Goal: Task Accomplishment & Management: Manage account settings

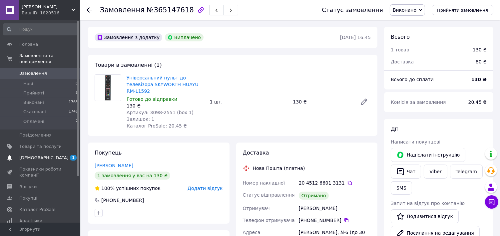
click at [62, 155] on span "1 0" at bounding box center [71, 158] width 18 height 6
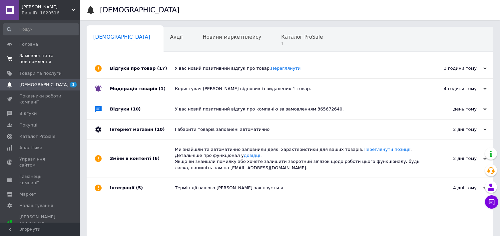
click at [25, 52] on link "Замовлення та повідомлення 0 0" at bounding box center [41, 58] width 82 height 17
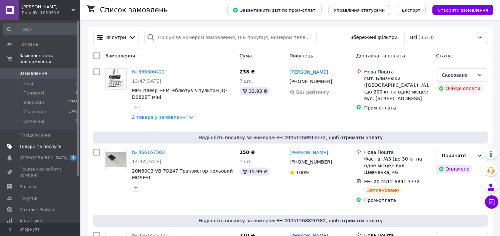
click at [31, 143] on span "Товари та послуги" at bounding box center [40, 146] width 42 height 6
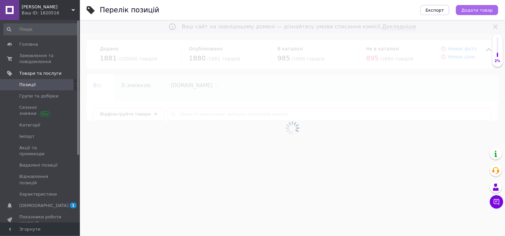
click at [474, 11] on span "Додати товар" at bounding box center [478, 10] width 32 height 5
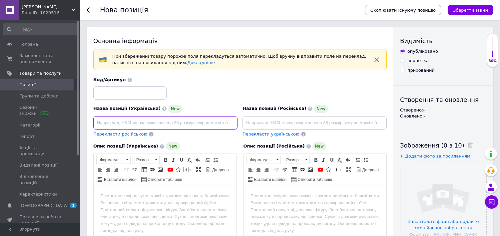
click at [136, 122] on input at bounding box center [165, 122] width 144 height 13
paste input "Волосінь 3.0мм - 15м КВАДРАТ з сердечником СИЛА 550227"
type input "Волосінь 3.0мм - 15м КВАДРАТ з сердечником СИЛА 550227"
click at [261, 115] on div "Назва позиції (Російська) New" at bounding box center [315, 117] width 144 height 25
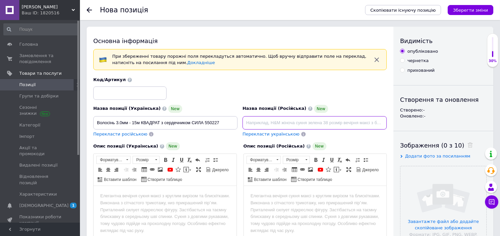
click at [262, 118] on input at bounding box center [315, 122] width 144 height 13
paste input "Волосінь 3.0мм - 15м КВАДРАТ з сердечником СИЛА 550227"
type input "Волосінь 3.0мм - 15м КВАДРАТ з сердечником СИЛА 550227"
click at [184, 200] on html at bounding box center [164, 196] width 143 height 20
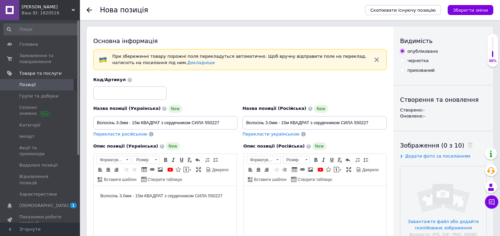
click at [268, 198] on body "Редактор, 558EE58C-A0BB-428C-AF71-EA47AB132B95" at bounding box center [315, 195] width 130 height 7
click at [464, 189] on input "file" at bounding box center [444, 209] width 86 height 86
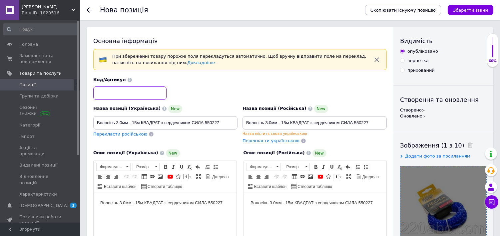
click at [128, 94] on input at bounding box center [129, 92] width 73 height 13
paste input "550227 (стелаж 22)"
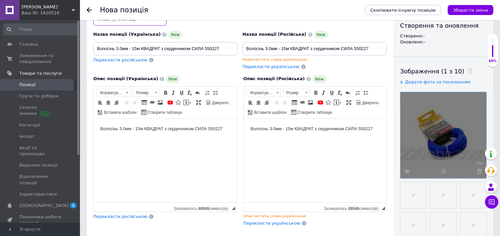
scroll to position [111, 0]
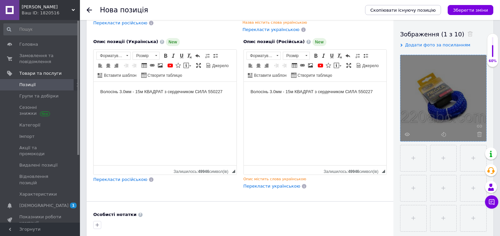
type input "550227 (стелаж 22)"
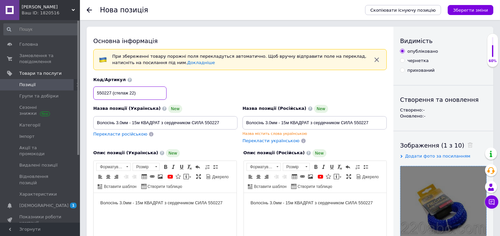
scroll to position [259, 0]
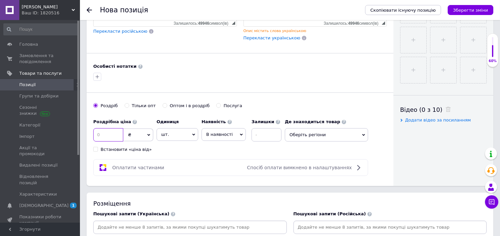
click at [114, 141] on input at bounding box center [108, 134] width 30 height 13
type input "100"
click at [229, 137] on span "В наявності" at bounding box center [219, 134] width 27 height 5
click at [217, 184] on li "Готово до відправки" at bounding box center [224, 175] width 44 height 15
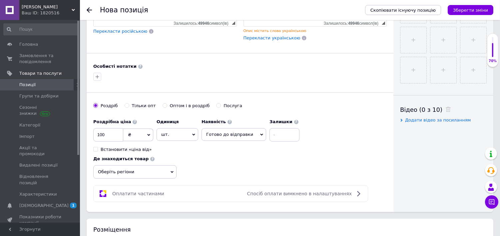
click at [177, 165] on span "Оберіть регіони" at bounding box center [134, 171] width 83 height 13
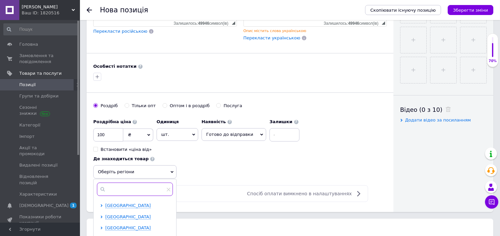
click at [173, 182] on input "text" at bounding box center [135, 188] width 76 height 13
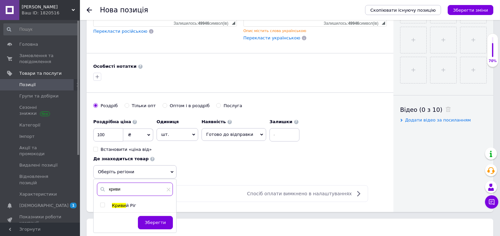
type input "криви"
click at [105, 203] on input "checkbox" at bounding box center [102, 205] width 4 height 4
checkbox input "true"
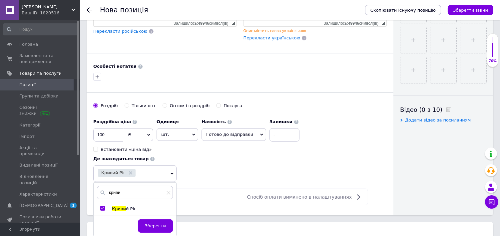
click at [173, 219] on button "Зберегти" at bounding box center [155, 225] width 35 height 13
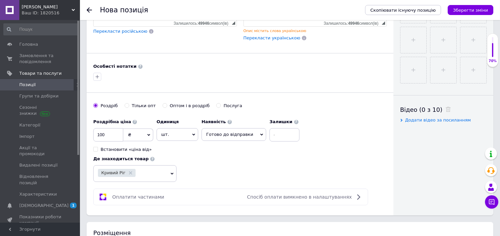
scroll to position [370, 0]
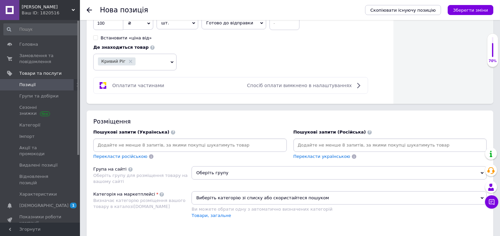
click at [198, 138] on div "Перекласти російською" at bounding box center [190, 148] width 194 height 21
click at [198, 140] on input at bounding box center [190, 145] width 191 height 10
type input "волосінь для тримера"
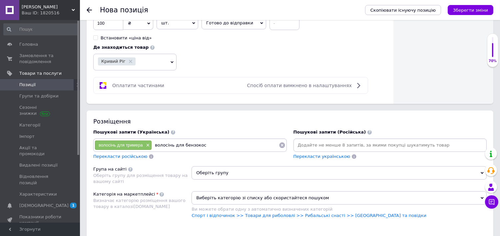
type input "волосінь для бензокоси"
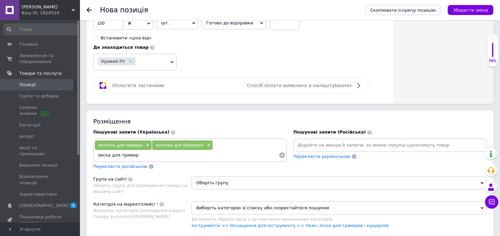
type input "леска для тримера"
type input "леска на бензокасу"
type input "леска на бензокосу"
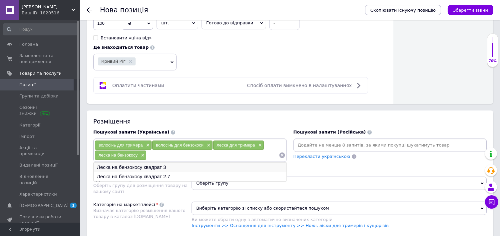
type input "Леска на бензокосу квадрат 3"
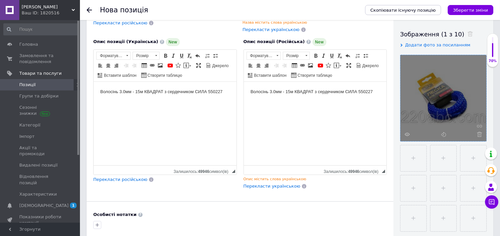
scroll to position [0, 0]
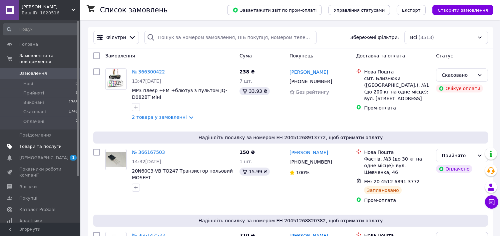
click at [28, 143] on span "Товари та послуги" at bounding box center [40, 146] width 42 height 6
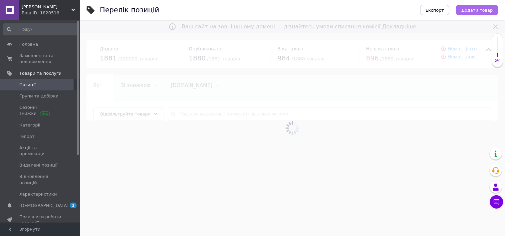
click at [473, 14] on button "Додати товар" at bounding box center [477, 10] width 42 height 10
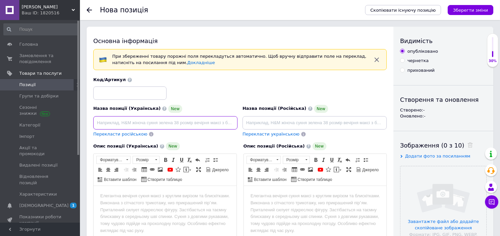
click at [212, 118] on input at bounding box center [165, 122] width 144 height 13
paste input "Волосінь 3.0мм - 15м КВАДРАТ кручений СИЛА 550207"
type input "Волосінь 3.0мм - 15м КВАДРАТ кручений СИЛА 550207"
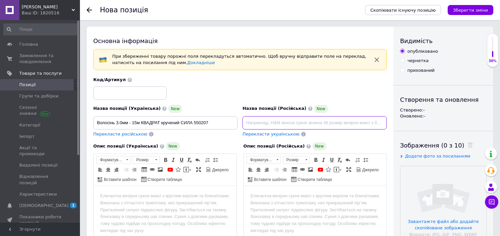
click at [281, 119] on input at bounding box center [315, 122] width 144 height 13
paste input "Волосінь 3.0мм - 15м КВАДРАТ кручений СИЛА 550207"
type input "Волосінь 3.0мм - 15м КВАДРАТ кручений СИЛА 550207"
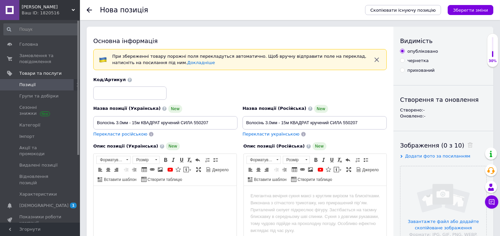
click at [209, 189] on html at bounding box center [164, 196] width 143 height 20
click at [277, 195] on body "Редактор, B5ABD597-B068-4F70-9164-8222FEA503FD" at bounding box center [315, 195] width 130 height 7
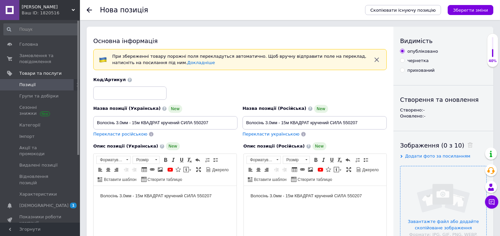
click at [434, 205] on input "file" at bounding box center [444, 209] width 86 height 86
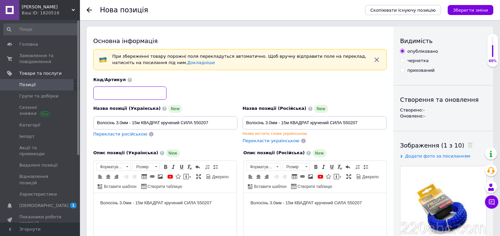
click at [156, 90] on input at bounding box center [129, 92] width 73 height 13
paste input "550207 (стелаж 22)"
click at [157, 91] on input at bounding box center [129, 92] width 73 height 13
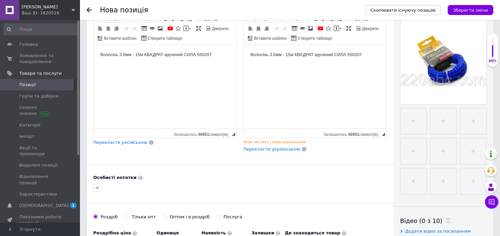
scroll to position [259, 0]
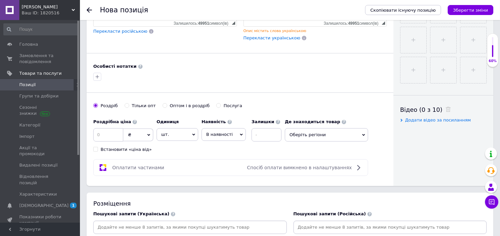
type input "550207 (стелаж 22)"
click at [112, 141] on input at bounding box center [108, 134] width 30 height 13
type input "100"
click at [215, 137] on span "В наявності" at bounding box center [219, 134] width 27 height 5
click at [222, 183] on li "Готово до відправки" at bounding box center [224, 175] width 44 height 15
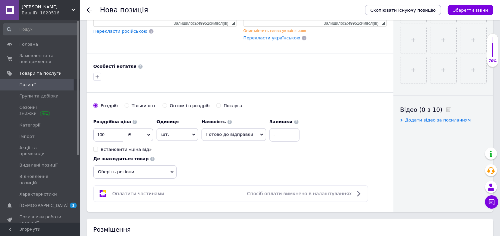
click at [177, 165] on span "Оберіть регіони" at bounding box center [134, 171] width 83 height 13
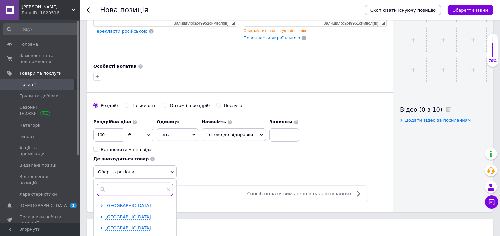
click at [173, 182] on input "text" at bounding box center [135, 188] width 76 height 13
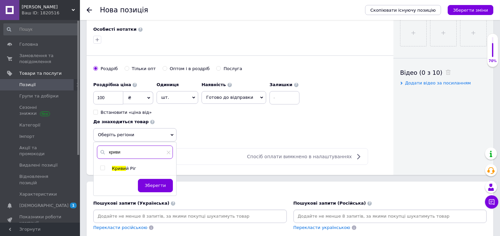
type input "криви"
click at [105, 166] on input "checkbox" at bounding box center [102, 168] width 4 height 4
checkbox input "true"
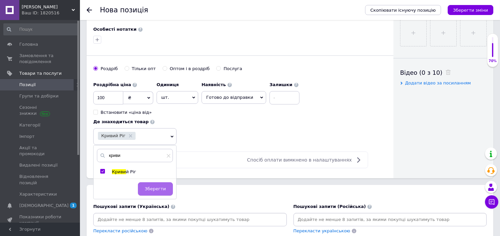
click at [166, 186] on span "Зберегти" at bounding box center [155, 188] width 21 height 5
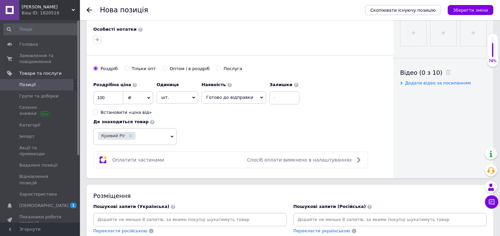
click at [227, 214] on input at bounding box center [190, 219] width 191 height 10
type input "волосінь для тримера 3мм"
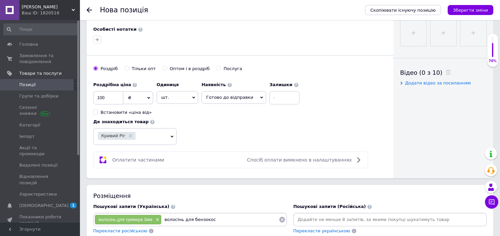
type input "волосінь для бензокоси"
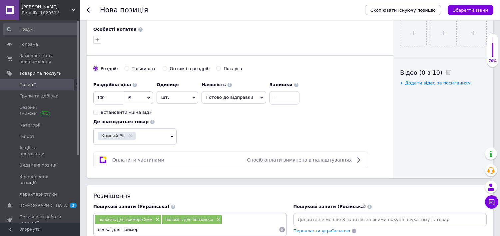
type input "леска для тримера"
type input "леска на мотокосу"
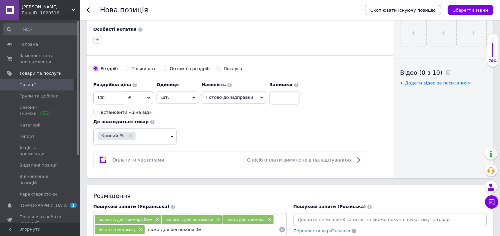
type input "ліска для бензокоси 3мм"
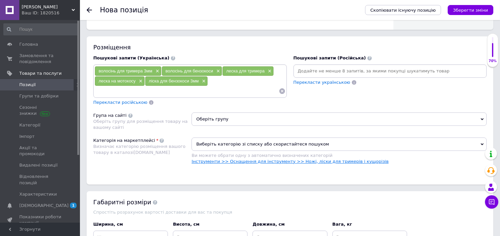
click at [343, 159] on link "Інструменти >> Оснащення для інструменту >> Ножі, ліски для тримерів і кущорізів" at bounding box center [290, 161] width 197 height 5
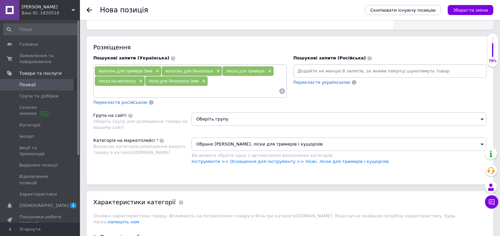
click at [229, 112] on span "Оберіть групу" at bounding box center [339, 118] width 295 height 13
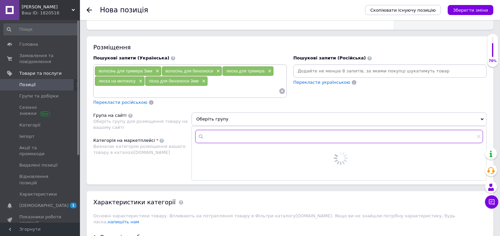
click at [222, 130] on input "text" at bounding box center [339, 136] width 288 height 13
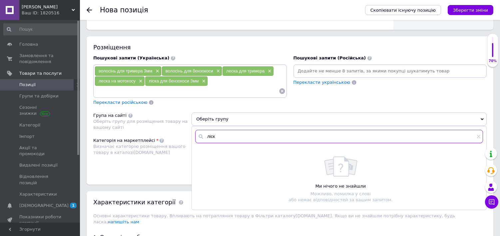
type input "ліска"
drag, startPoint x: 224, startPoint y: 120, endPoint x: 184, endPoint y: 120, distance: 40.3
click at [184, 120] on div "Розміщення Пошукові запити (Українська) волосінь для тримера 3мм × волосінь для…" at bounding box center [290, 110] width 407 height 148
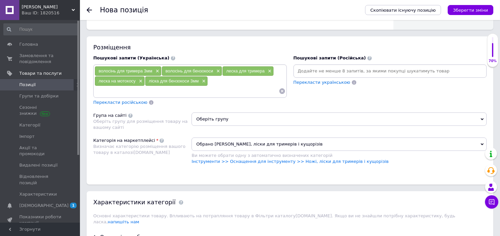
click at [207, 112] on span "Оберіть групу" at bounding box center [339, 118] width 295 height 13
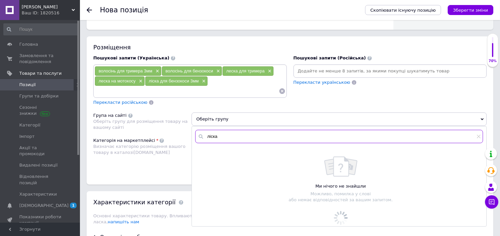
drag, startPoint x: 230, startPoint y: 120, endPoint x: 179, endPoint y: 120, distance: 51.0
click at [179, 120] on div "Розміщення Пошукові запити (Українська) волосінь для тримера 3мм × волосінь для…" at bounding box center [290, 110] width 407 height 148
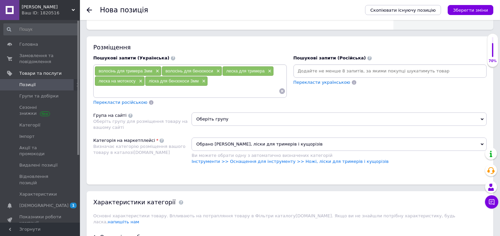
click at [217, 112] on span "Оберіть групу" at bounding box center [339, 118] width 295 height 13
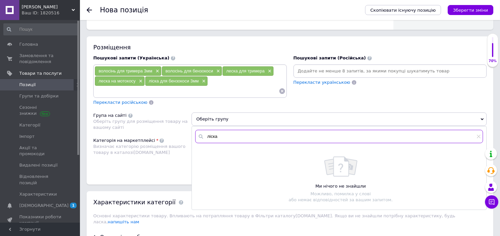
click at [222, 130] on input "ліска" at bounding box center [339, 136] width 288 height 13
type input "л"
type input "в"
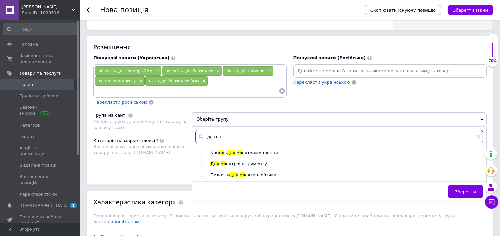
type input "для ел"
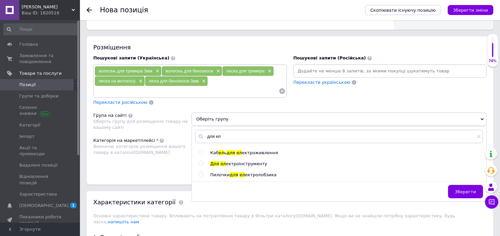
click at [201, 161] on input "radio" at bounding box center [201, 163] width 4 height 4
radio input "true"
click at [457, 185] on button "Зберегти" at bounding box center [465, 191] width 35 height 13
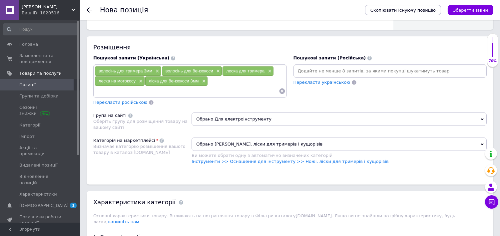
scroll to position [555, 0]
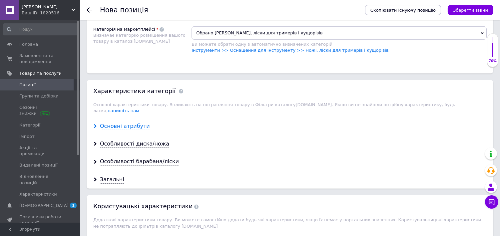
click at [112, 122] on div "Основні атрибути" at bounding box center [125, 126] width 50 height 8
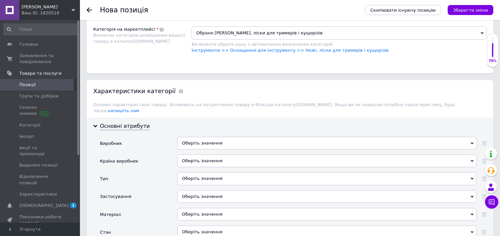
scroll to position [592, 0]
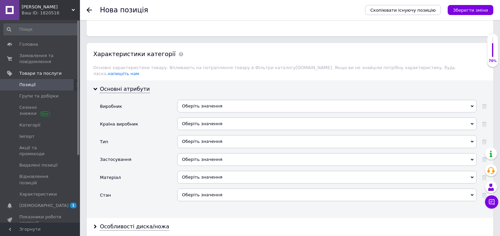
click at [209, 100] on div "Оберіть значення" at bounding box center [327, 109] width 300 height 18
click at [210, 100] on div "Оберіть значення" at bounding box center [327, 106] width 300 height 13
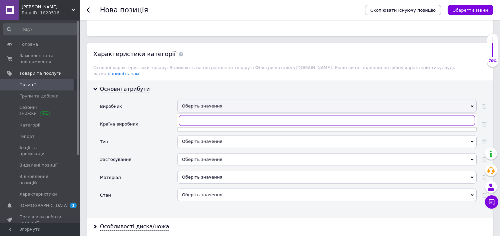
click at [210, 115] on input "text" at bounding box center [327, 120] width 296 height 11
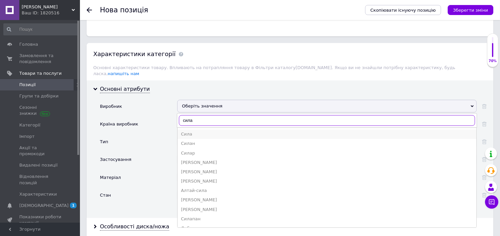
type input "сила"
click at [194, 131] on div "Сила" at bounding box center [327, 134] width 292 height 6
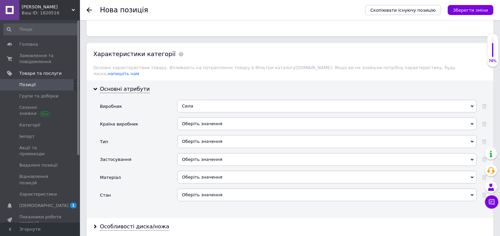
click at [197, 117] on div "Оберіть значення" at bounding box center [327, 123] width 300 height 13
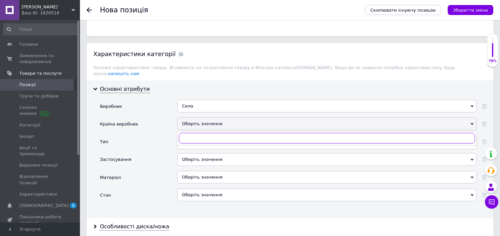
click at [202, 133] on input "text" at bounding box center [327, 138] width 296 height 11
type input "укра"
click at [199, 149] on div "Україна" at bounding box center [327, 152] width 292 height 6
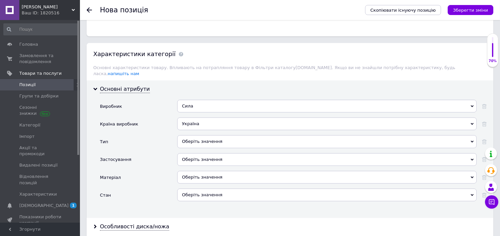
click at [194, 135] on div "Оберіть значення" at bounding box center [327, 141] width 300 height 13
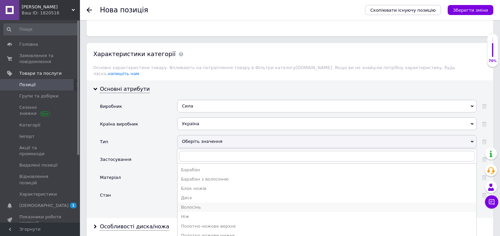
click at [198, 204] on div "Волосінь" at bounding box center [327, 207] width 292 height 6
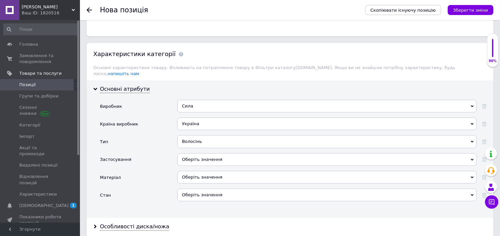
click at [193, 153] on div "Оберіть значення" at bounding box center [327, 159] width 300 height 13
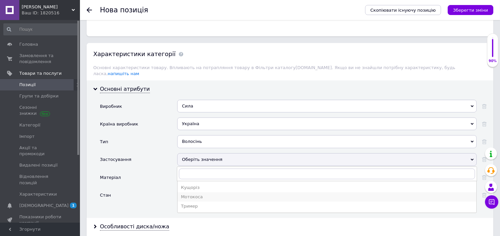
click at [197, 194] on div "Мотокоса" at bounding box center [327, 197] width 292 height 6
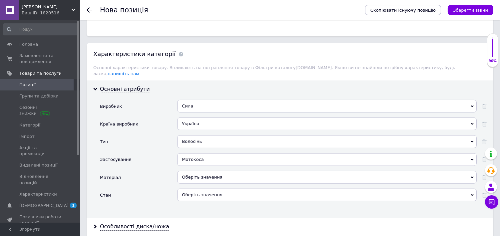
click at [195, 171] on div "Оберіть значення" at bounding box center [327, 177] width 300 height 13
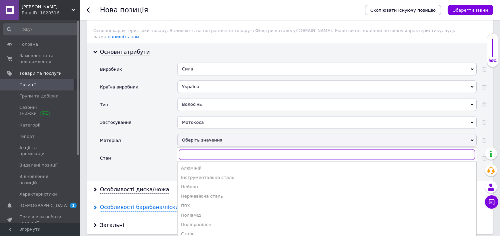
scroll to position [666, 0]
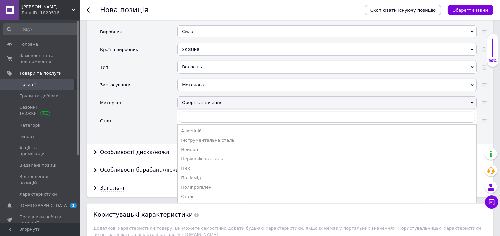
click at [143, 114] on div "Стан" at bounding box center [138, 123] width 77 height 18
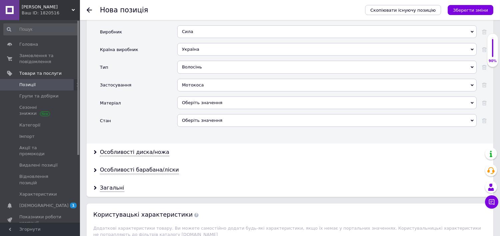
click at [209, 114] on div "Оберіть значення" at bounding box center [327, 120] width 300 height 13
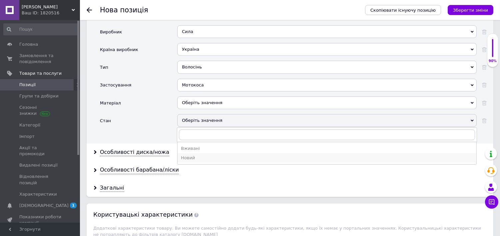
click at [196, 155] on div "Новий" at bounding box center [327, 158] width 292 height 6
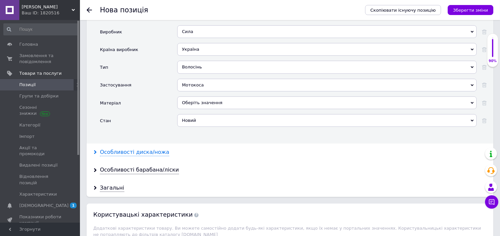
click at [146, 148] on div "Особливості диска/ножа" at bounding box center [134, 152] width 69 height 8
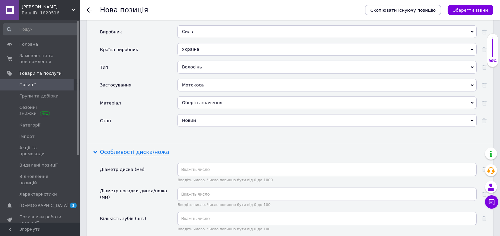
click at [144, 148] on div "Особливості диска/ножа" at bounding box center [134, 152] width 69 height 8
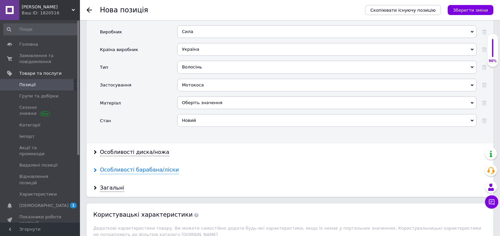
click at [142, 166] on div "Особливості барабана/ліски" at bounding box center [139, 170] width 79 height 8
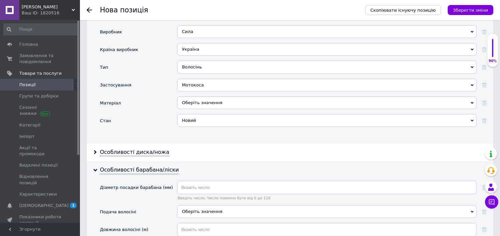
scroll to position [740, 0]
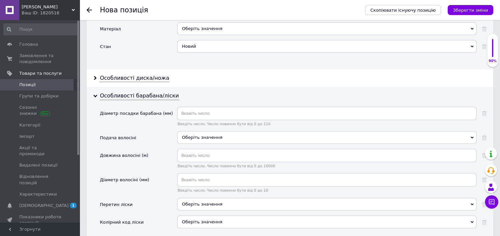
click at [202, 131] on div "Оберіть значення" at bounding box center [327, 137] width 300 height 13
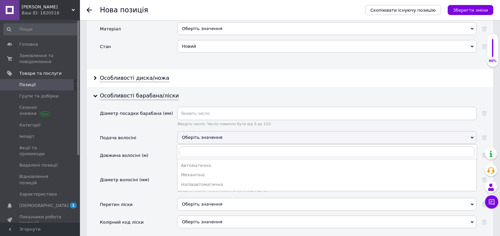
click at [128, 131] on div "Подача волосіні" at bounding box center [138, 140] width 77 height 18
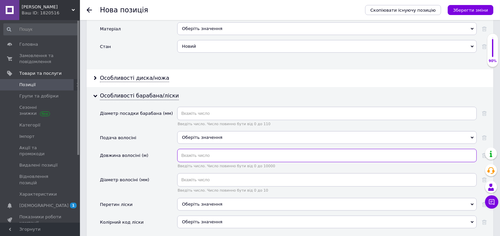
click at [197, 149] on input "text" at bounding box center [327, 155] width 300 height 13
type input "15"
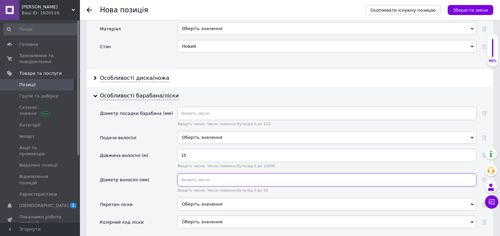
click at [199, 173] on input "text" at bounding box center [327, 179] width 300 height 13
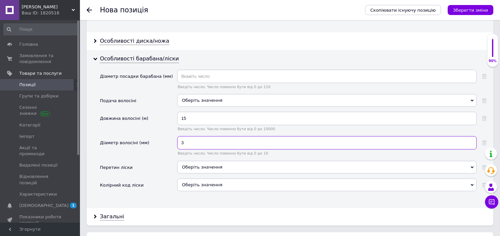
scroll to position [814, 0]
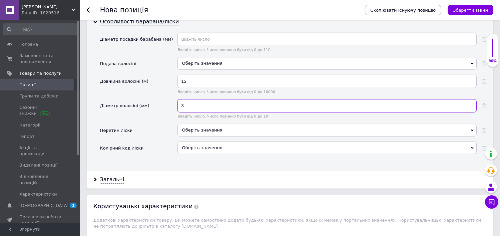
type input "3"
click at [198, 124] on div "Оберіть значення" at bounding box center [327, 130] width 300 height 13
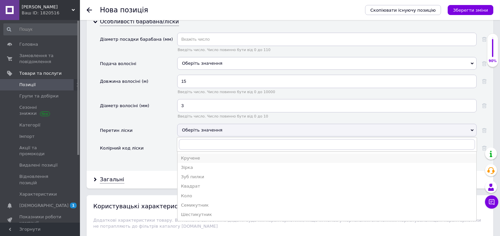
click at [192, 155] on div "Кручене" at bounding box center [327, 158] width 292 height 6
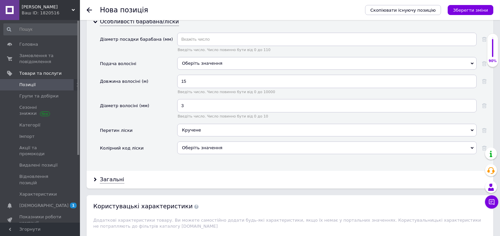
click at [185, 141] on div "Оберіть значення" at bounding box center [327, 147] width 300 height 13
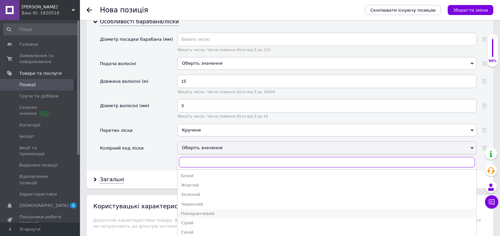
scroll to position [851, 0]
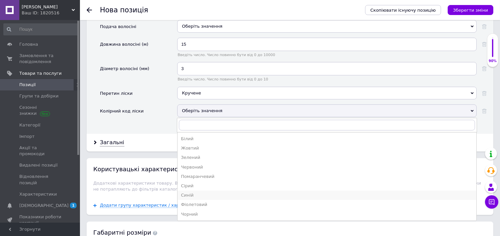
click at [198, 192] on div "Синій" at bounding box center [327, 195] width 292 height 6
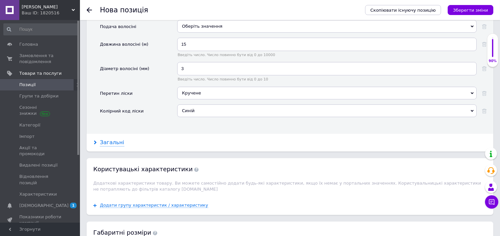
click at [112, 139] on div "Загальні" at bounding box center [112, 143] width 24 height 8
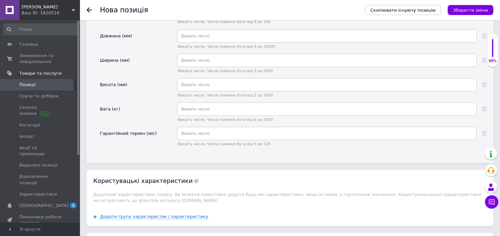
scroll to position [1102, 0]
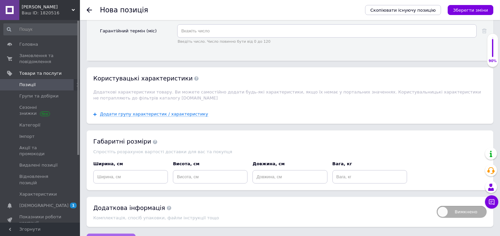
click at [114, 235] on span "Зберегти зміни" at bounding box center [111, 240] width 35 height 5
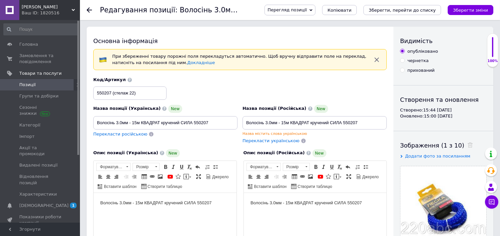
click at [90, 12] on icon at bounding box center [89, 9] width 5 height 5
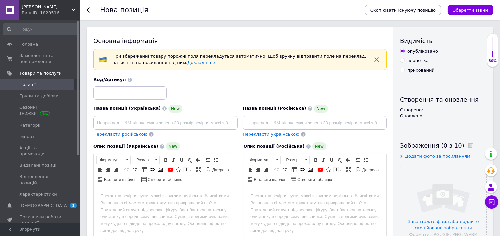
click at [88, 9] on use at bounding box center [89, 9] width 5 height 5
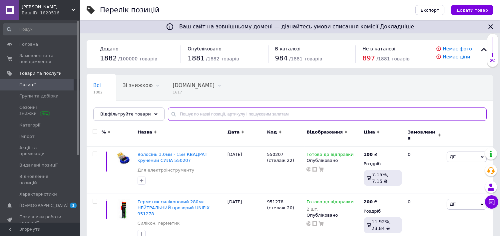
click at [245, 111] on input "text" at bounding box center [327, 113] width 319 height 13
paste input "Диск відрізний алмазний по бетону 125х2.0мм 22-24% TURBO-ХВИЛЯ APRO 830042"
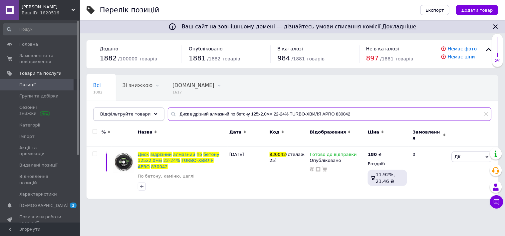
drag, startPoint x: 359, startPoint y: 112, endPoint x: 152, endPoint y: 112, distance: 207.2
click at [152, 112] on div "Відфільтруйте товари Диск відрізний алмазний по бетону 125х2.0мм 22-24% TURBO-Х…" at bounding box center [292, 113] width 399 height 13
paste input "СЕГМЕНТ APRO 830008"
drag, startPoint x: 338, startPoint y: 111, endPoint x: 152, endPoint y: 110, distance: 186.3
click at [152, 110] on div "Відфільтруйте товари Диск відрізний алмазний по бетону 125х2.0мм 22-24% СЕГМЕНТ…" at bounding box center [292, 113] width 399 height 13
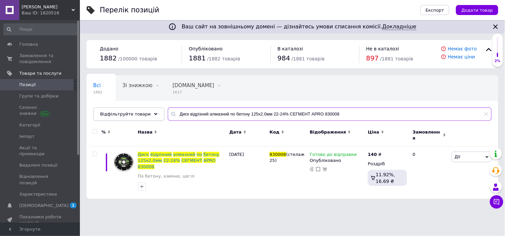
paste input "80х2.2мм 16-18% СЕГМЕНТ СИЛА 830004"
drag, startPoint x: 335, startPoint y: 111, endPoint x: 220, endPoint y: 111, distance: 114.6
click at [220, 111] on input "Диск відрізний алмазний по бетону 180х2.2мм 16-18% СЕГМЕНТ СИЛА 830004" at bounding box center [330, 113] width 324 height 13
paste input "4мм 16-18% TURBO APRO 83004"
drag, startPoint x: 335, startPoint y: 107, endPoint x: 330, endPoint y: 109, distance: 5.3
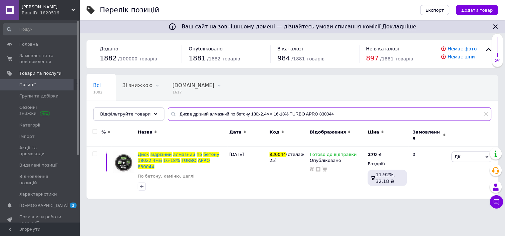
click at [330, 108] on input "Диск відрізний алмазний по бетону 180х2.4мм 16-18% TURBO APRO 830044" at bounding box center [330, 113] width 324 height 13
drag, startPoint x: 333, startPoint y: 111, endPoint x: 132, endPoint y: 116, distance: 200.3
click at [132, 116] on div "Відфільтруйте товари Диск відрізний алмазний по бетону 180х2.4мм 16-18% TURBO A…" at bounding box center [292, 113] width 399 height 13
paste input "еталу 125х1.3мм APRO 830076"
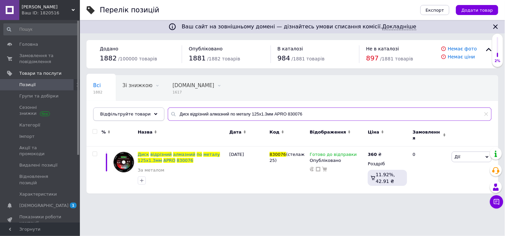
drag, startPoint x: 297, startPoint y: 110, endPoint x: 121, endPoint y: 113, distance: 176.3
click at [121, 113] on div "Відфільтруйте товари Диск відрізний алмазний по металу 125х1.3мм APRO 830076" at bounding box center [292, 113] width 399 height 13
paste input "о металу 230х2.5мм APRO 829013"
drag, startPoint x: 186, startPoint y: 112, endPoint x: 128, endPoint y: 112, distance: 58.0
click at [128, 112] on div "Відфільтруйте товари Диск відрізний по металу 230х2.5мм APRO 829013" at bounding box center [292, 113] width 399 height 13
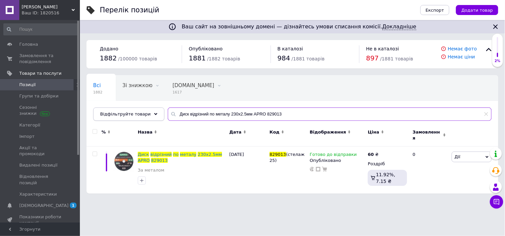
paste input "лмазний по кахелю 180х2.1мм APRO 830021"
drag, startPoint x: 301, startPoint y: 109, endPoint x: 108, endPoint y: 111, distance: 192.9
click at [111, 110] on div "Відфільтруйте товари Диск відрізний алмазний по кахелю 180х2.1мм APRO 830021" at bounding box center [292, 113] width 399 height 13
paste input "ачисний пелюстковий цирконій 125мм Р60 тип 29 APRO 830474"
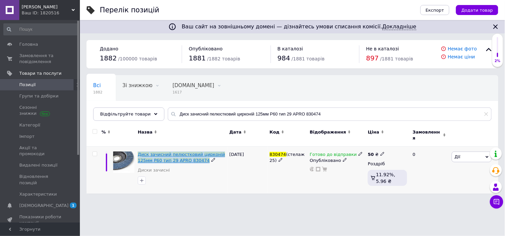
drag, startPoint x: 137, startPoint y: 149, endPoint x: 200, endPoint y: 157, distance: 63.5
click at [200, 157] on div "Диск зачисний пелюстковий цирконій 125мм Р60 тип 29 APRO 830474 Диски зачисні" at bounding box center [182, 169] width 92 height 47
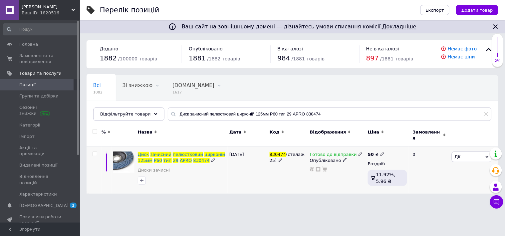
drag, startPoint x: 192, startPoint y: 152, endPoint x: 192, endPoint y: 188, distance: 36.7
click at [192, 188] on div "Диск зачисний пелюстковий цирконій 125мм Р60 тип 29 APRO 830474 Диски зачисні" at bounding box center [182, 169] width 92 height 47
drag, startPoint x: 171, startPoint y: 140, endPoint x: 158, endPoint y: 154, distance: 18.4
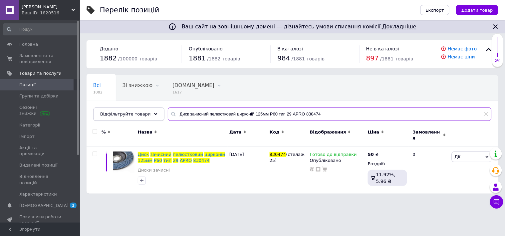
drag, startPoint x: 326, startPoint y: 114, endPoint x: 147, endPoint y: 111, distance: 178.6
click at [147, 111] on div "Відфільтруйте товари Диск зачисний пелюстковий цирконій 125мм Р60 тип 29 APRO 8…" at bounding box center [292, 113] width 399 height 13
paste input "100 тип 29 APRO 830476"
type input "Диск зачисний пелюстковий цирконій 125мм Р100 тип 29 APRO 830476"
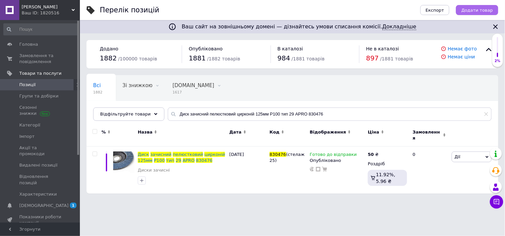
click at [470, 10] on span "Додати товар" at bounding box center [478, 10] width 32 height 5
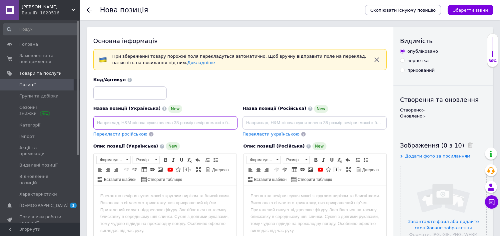
click at [123, 120] on input at bounding box center [165, 122] width 144 height 13
paste input "Ніж для ел.[PERSON_NAME] 82мм твердосплав HIM 82-55-11 (1шт)"
type input "Ніж для ел.[PERSON_NAME] 82мм твердосплав HIM 82-55-11 (1шт)"
click at [288, 119] on input at bounding box center [315, 122] width 144 height 13
paste input "Ніж для ел.[PERSON_NAME] 82мм твердосплав HIM 82-55-11 (1шт)"
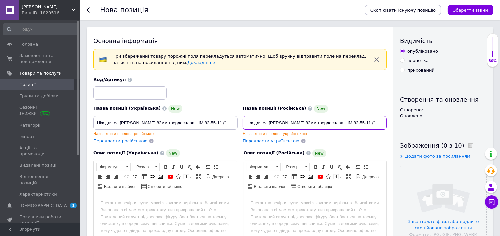
type input "Ніж для ел.[PERSON_NAME] 82мм твердосплав HIM 82-55-11 (1шт)"
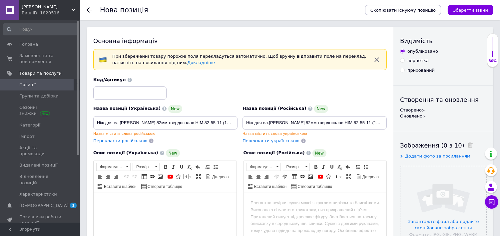
click at [201, 193] on html at bounding box center [164, 202] width 143 height 20
click at [263, 205] on body "Редактор, CE06B669-E385-4208-8B25-4EDC432DC98C" at bounding box center [315, 202] width 130 height 7
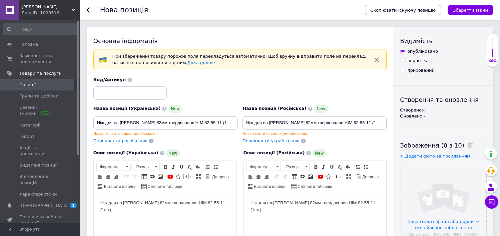
scroll to position [37, 0]
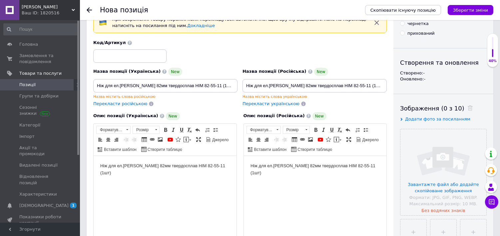
click at [204, 165] on body "Ніж для ел.[PERSON_NAME] 82мм твердосплав HIM 82-55-11 (1шт)" at bounding box center [165, 169] width 130 height 14
click at [208, 165] on body "Ніж для ел.[PERSON_NAME] 82мм твердосплав HIM 82-55-11 (1шт)" at bounding box center [165, 169] width 130 height 14
click at [205, 168] on body "Ніж для ел.[PERSON_NAME] 82мм твердосплав HIM 82-55-11 (1шт)" at bounding box center [165, 169] width 130 height 14
click at [226, 164] on body "Ніж для ел.[PERSON_NAME] 82мм твердосплав HIM 82-55-11 (1шт)" at bounding box center [165, 169] width 130 height 14
drag, startPoint x: 171, startPoint y: 180, endPoint x: 96, endPoint y: 176, distance: 75.4
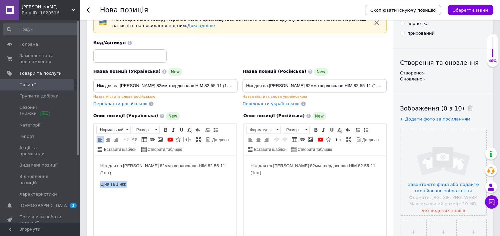
click at [96, 176] on html "Ніж для ел.[PERSON_NAME] 82мм твердосплав HIM 82-55-11 (1шт) Ціна за 1 ніж" at bounding box center [164, 180] width 143 height 50
click at [129, 180] on p "Ціна за 1 ніж" at bounding box center [165, 183] width 130 height 7
drag, startPoint x: 131, startPoint y: 177, endPoint x: 95, endPoint y: 175, distance: 35.7
click at [95, 175] on html "Ніж для ел.[PERSON_NAME] 82мм твердосплав HIM 82-55-11 (1шт) Ціна за 1 ніж" at bounding box center [164, 180] width 143 height 50
copy p "Ціна за 1 ніж"
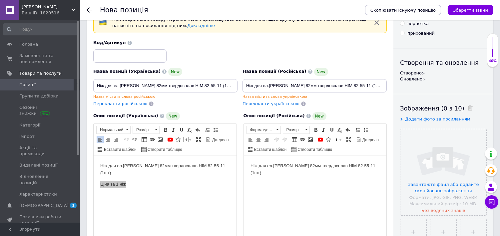
click at [265, 178] on html "Ніж для ел.[PERSON_NAME] 82мм твердосплав HIM 82-55-11 (1шт)" at bounding box center [315, 168] width 143 height 27
click at [378, 167] on body "Ніж для ел.[PERSON_NAME] 82мм твердосплав HIM 82-55-11 (1шт)" at bounding box center [315, 169] width 130 height 14
click at [455, 159] on div "Довідка по розділу" at bounding box center [461, 153] width 54 height 13
click at [412, 168] on input "file" at bounding box center [444, 172] width 86 height 86
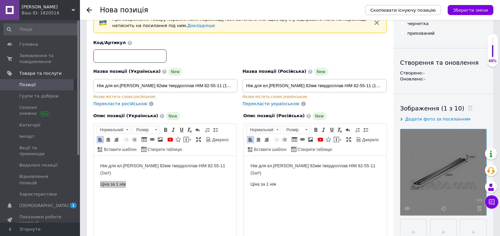
click at [148, 55] on input at bounding box center [129, 55] width 73 height 13
paste input "003614 (box 269)"
drag, startPoint x: 107, startPoint y: 56, endPoint x: 57, endPoint y: 51, distance: 50.5
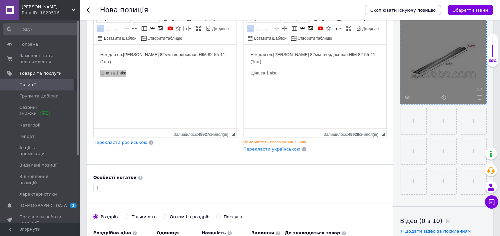
scroll to position [259, 0]
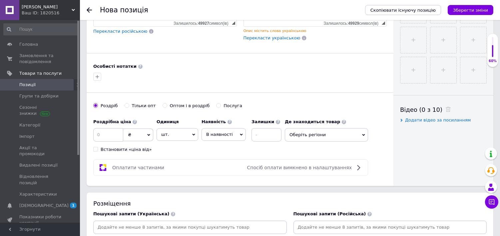
type input "003614 (box 269)"
click at [115, 141] on input at bounding box center [108, 134] width 30 height 13
click at [106, 141] on input at bounding box center [108, 134] width 30 height 13
type input "115"
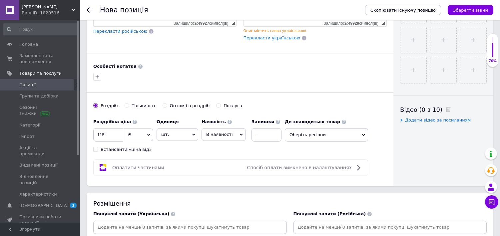
click at [212, 137] on span "В наявності" at bounding box center [219, 134] width 27 height 5
click at [217, 184] on li "Готово до відправки" at bounding box center [224, 175] width 44 height 15
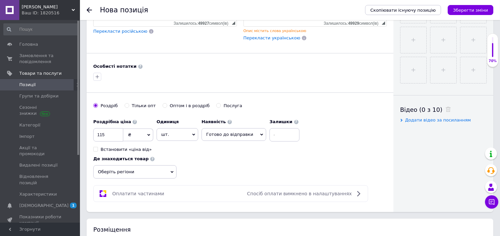
click at [177, 165] on span "Оберіть регіони" at bounding box center [134, 171] width 83 height 13
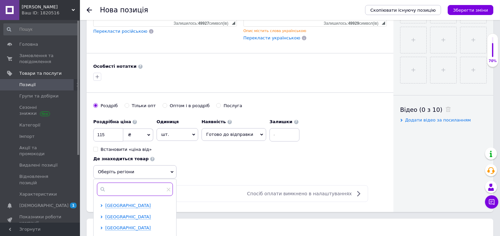
click at [173, 182] on input "text" at bounding box center [135, 188] width 76 height 13
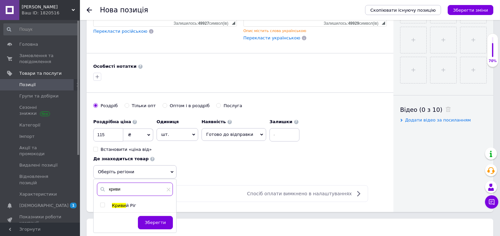
type input "криви"
click at [105, 203] on input "checkbox" at bounding box center [102, 205] width 4 height 4
checkbox input "true"
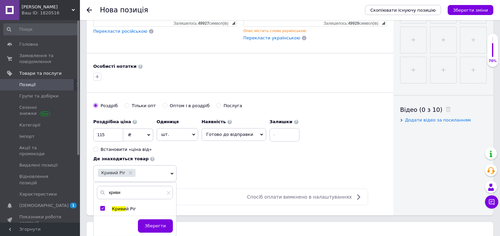
click at [176, 219] on div "Зберегти" at bounding box center [135, 227] width 83 height 17
click at [166, 223] on span "Зберегти" at bounding box center [155, 225] width 21 height 5
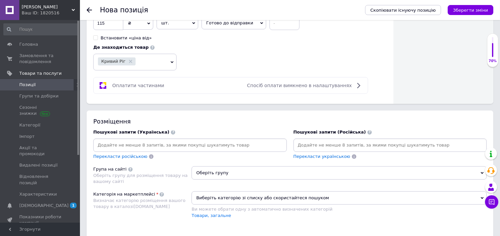
scroll to position [74, 0]
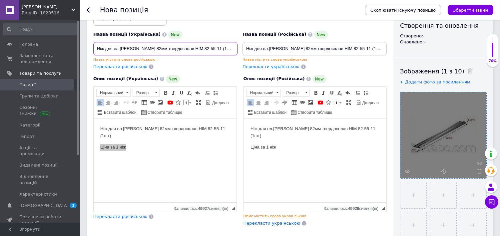
drag, startPoint x: 148, startPoint y: 47, endPoint x: 93, endPoint y: 45, distance: 55.0
click at [93, 45] on div "Назва позиції (Українська) [GEOGRAPHIC_DATA] для ел.рубанка 82мм твердосплав HI…" at bounding box center [165, 50] width 149 height 44
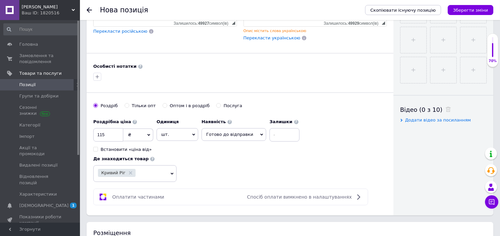
scroll to position [296, 0]
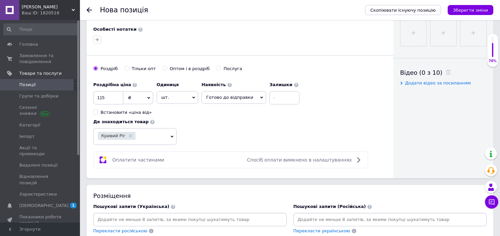
click at [154, 214] on input at bounding box center [190, 219] width 191 height 10
paste input "Ніж для ел.рубанка 82мм"
click at [120, 214] on input "Ніж для ел.рубанка 82мм" at bounding box center [190, 219] width 191 height 10
type input "Ніж для електро рубанка 82мм"
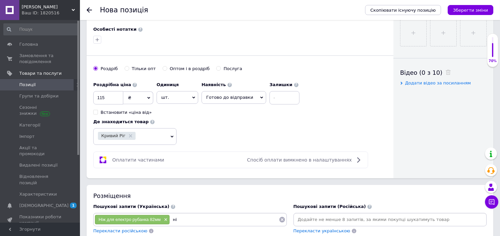
type input "н"
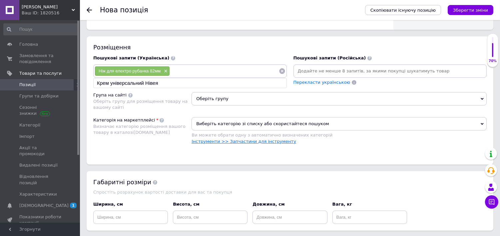
click at [268, 139] on link "Інструменти >> Запчастини для інструменту" at bounding box center [244, 141] width 105 height 5
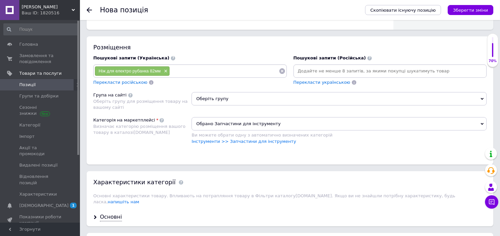
click at [245, 117] on span "Обрано Запчастини для інструменту" at bounding box center [339, 123] width 295 height 13
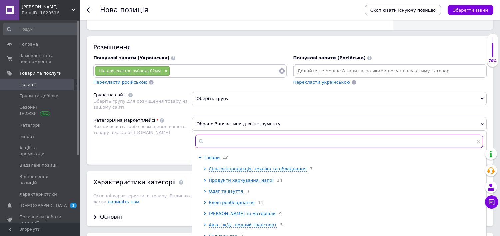
click at [261, 134] on input "text" at bounding box center [339, 140] width 288 height 13
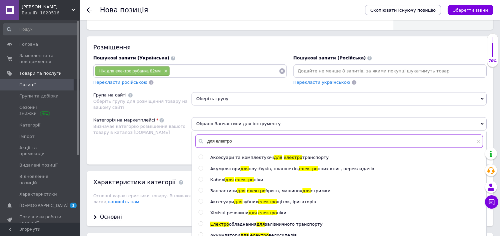
drag, startPoint x: 263, startPoint y: 125, endPoint x: 195, endPoint y: 125, distance: 67.3
click at [195, 134] on input "для електро" at bounding box center [339, 140] width 288 height 13
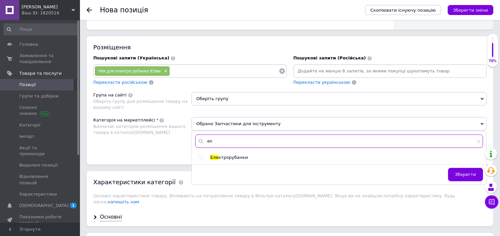
type input "е"
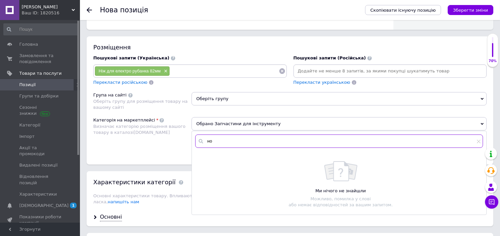
type input "н"
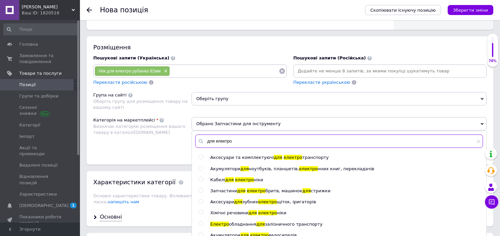
type input "для електро"
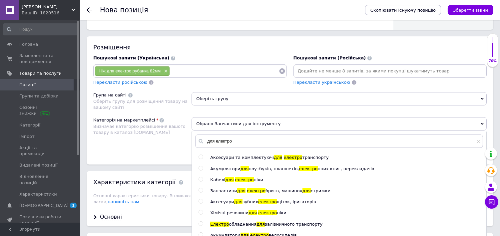
click at [202, 155] on input "radio" at bounding box center [201, 157] width 4 height 4
radio input "true"
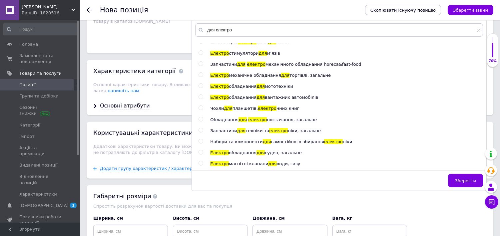
scroll to position [592, 0]
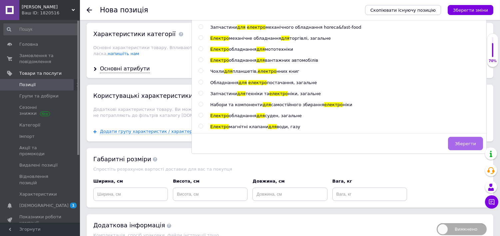
click at [462, 137] on button "Зберегти" at bounding box center [465, 143] width 35 height 13
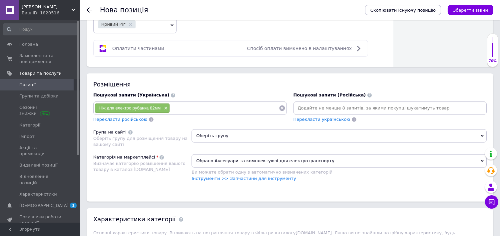
scroll to position [518, 0]
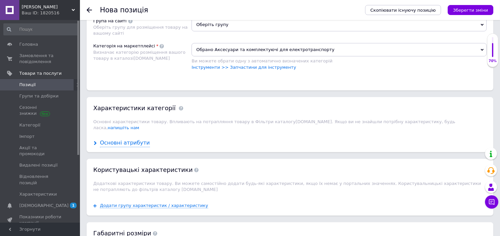
click at [121, 139] on div "Основні атрибути" at bounding box center [125, 143] width 50 height 8
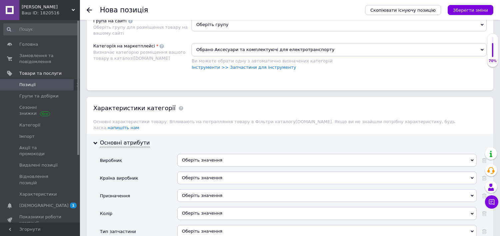
scroll to position [592, 0]
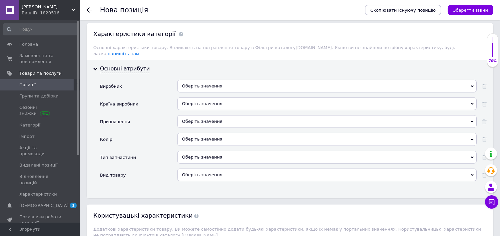
click at [175, 115] on div "Призначення" at bounding box center [138, 124] width 77 height 18
click at [189, 115] on div "Оберіть значення" at bounding box center [327, 121] width 300 height 13
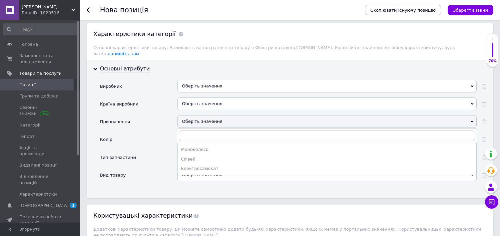
click at [131, 115] on div "Призначення" at bounding box center [138, 124] width 77 height 18
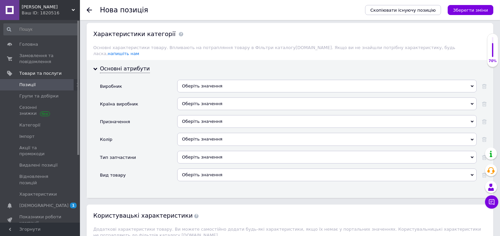
scroll to position [407, 0]
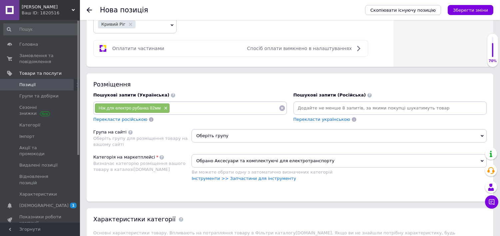
click at [222, 154] on span "Обрано Аксесуари та комплектуючі для електротранспорту" at bounding box center [339, 160] width 295 height 13
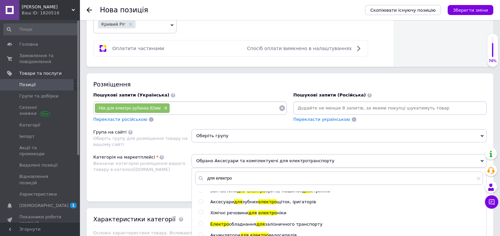
scroll to position [0, 0]
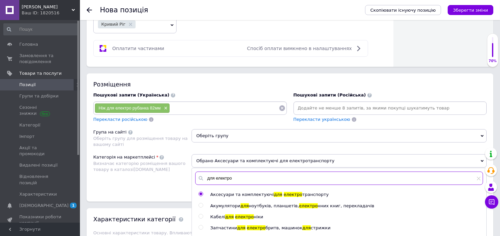
click at [236, 171] on input "для електро" at bounding box center [339, 177] width 288 height 13
drag, startPoint x: 233, startPoint y: 163, endPoint x: 216, endPoint y: 164, distance: 17.7
click at [216, 171] on input "для електро" at bounding box center [339, 177] width 288 height 13
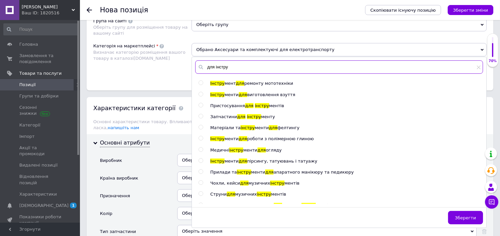
drag, startPoint x: 231, startPoint y: 53, endPoint x: 205, endPoint y: 53, distance: 26.7
click at [205, 60] on input "для інстру" at bounding box center [339, 66] width 288 height 13
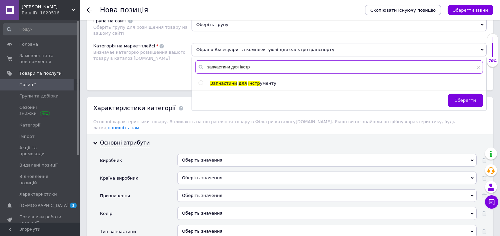
type input "запчастини для інстр"
click at [199, 81] on input "radio" at bounding box center [201, 83] width 4 height 4
radio input "true"
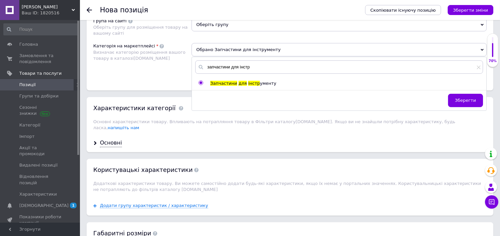
click at [457, 94] on button "Зберегти" at bounding box center [465, 100] width 35 height 13
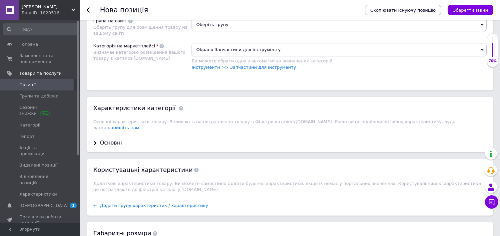
click at [105, 134] on div "Основні" at bounding box center [290, 143] width 407 height 18
click at [107, 139] on div "Основні" at bounding box center [111, 143] width 22 height 8
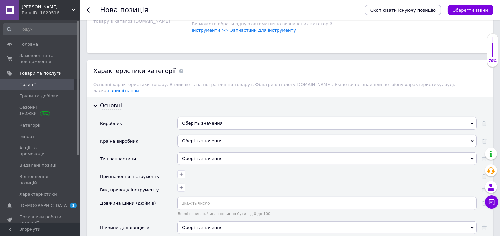
scroll to position [592, 0]
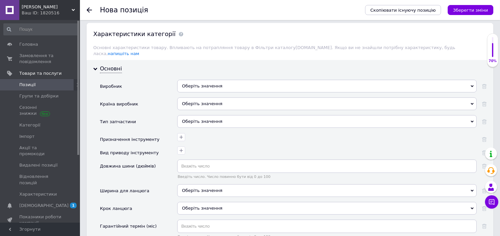
click at [214, 115] on div "Оберіть значення" at bounding box center [327, 121] width 300 height 13
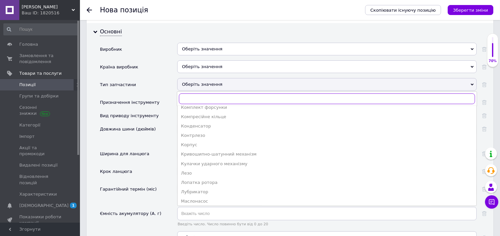
scroll to position [296, 0]
click at [194, 133] on div "Лезо" at bounding box center [327, 136] width 292 height 6
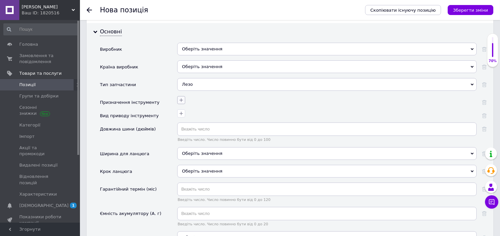
click at [182, 97] on icon "button" at bounding box center [181, 99] width 5 height 5
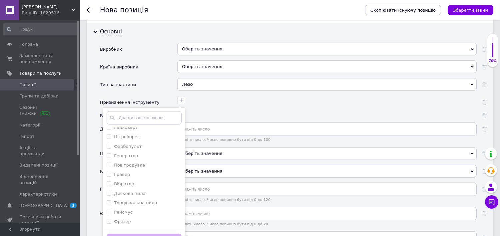
scroll to position [81, 0]
click at [108, 152] on input "Рубанок" at bounding box center [109, 154] width 4 height 4
checkbox input "true"
click at [147, 233] on button "Зберегти" at bounding box center [144, 239] width 75 height 13
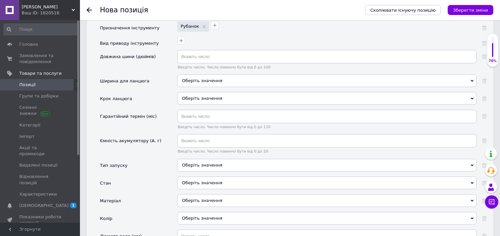
scroll to position [777, 0]
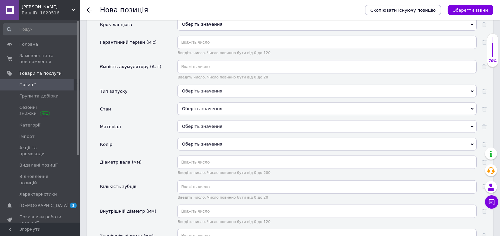
click at [191, 102] on div "Оберіть значення" at bounding box center [327, 108] width 300 height 13
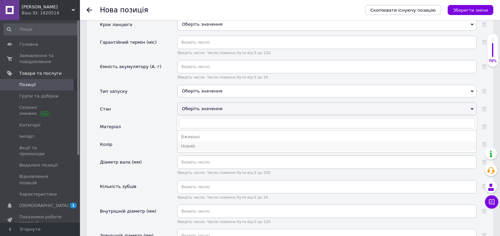
click at [195, 143] on div "Новий" at bounding box center [327, 146] width 292 height 6
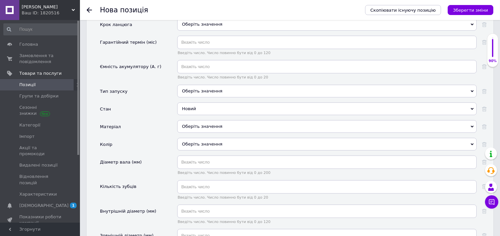
click at [195, 120] on div "Оберіть значення" at bounding box center [327, 126] width 300 height 13
click at [152, 120] on div "Матеріал" at bounding box center [138, 129] width 77 height 18
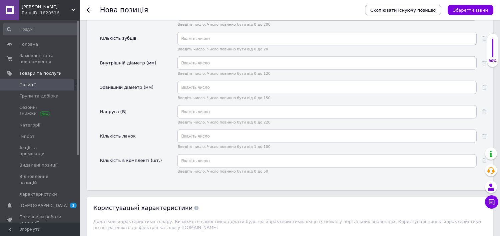
scroll to position [962, 0]
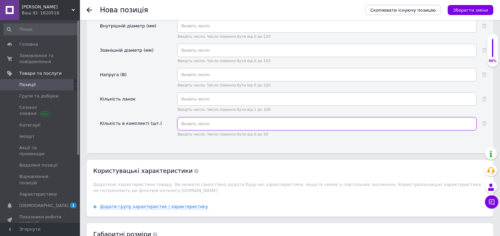
click at [191, 117] on input "text" at bounding box center [327, 123] width 300 height 13
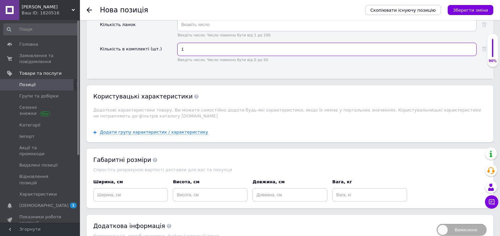
scroll to position [1055, 0]
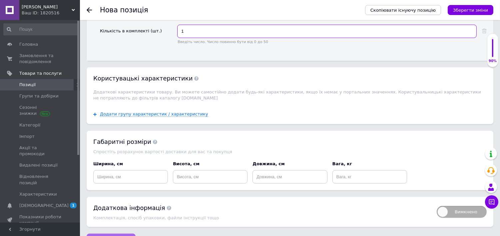
type input "1"
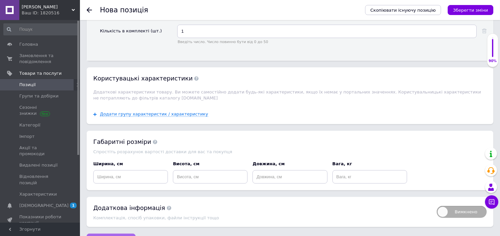
click at [119, 235] on span "Зберегти зміни" at bounding box center [111, 240] width 35 height 5
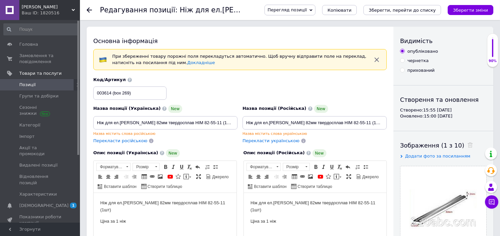
click at [90, 9] on icon at bounding box center [89, 9] width 5 height 5
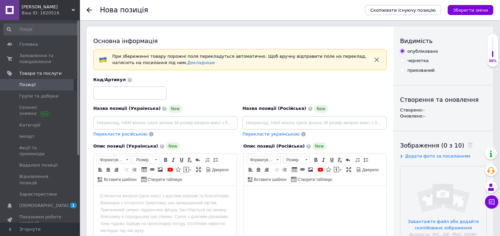
click at [86, 7] on div "Нова позиція Скопіювати існуючу позицію Зберегти зміни" at bounding box center [290, 10] width 420 height 20
click at [87, 7] on div at bounding box center [93, 10] width 13 height 20
click at [89, 10] on icon at bounding box center [89, 9] width 5 height 5
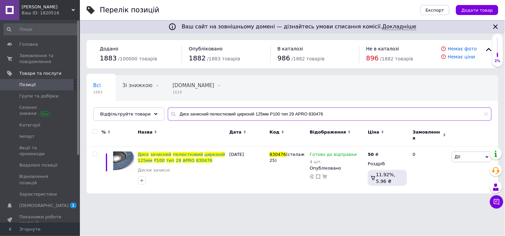
drag, startPoint x: 325, startPoint y: 112, endPoint x: 167, endPoint y: 113, distance: 158.6
click at [168, 113] on div "Диск зачисний пелюстковий цирконій 125мм Р100 тип 29 APRO 830476" at bounding box center [330, 113] width 324 height 13
paste input "ілочка для ел.лобзика по дереву 50мм T101AO фігурний різ APRO 830603 (1шт)"
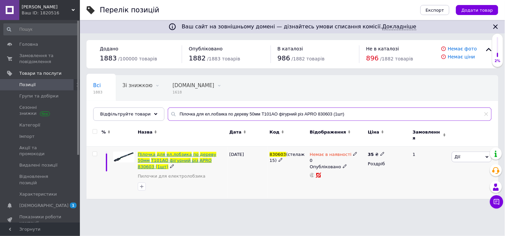
type input "Пілочка для ел.лобзика по дереву 50мм T101AO фігурний різ APRO 830603 (1шт)"
